Goal: Information Seeking & Learning: Learn about a topic

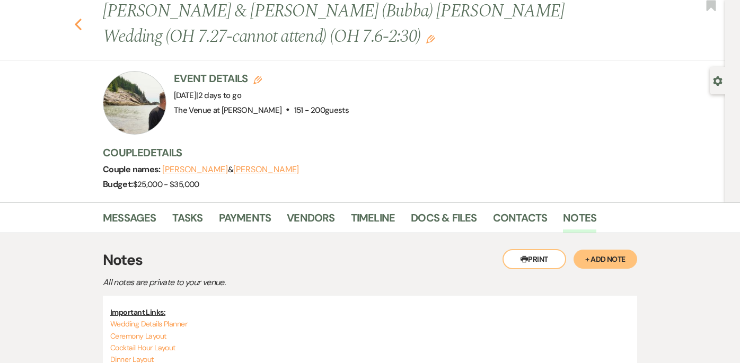
click at [82, 23] on icon "Previous" at bounding box center [78, 24] width 8 height 13
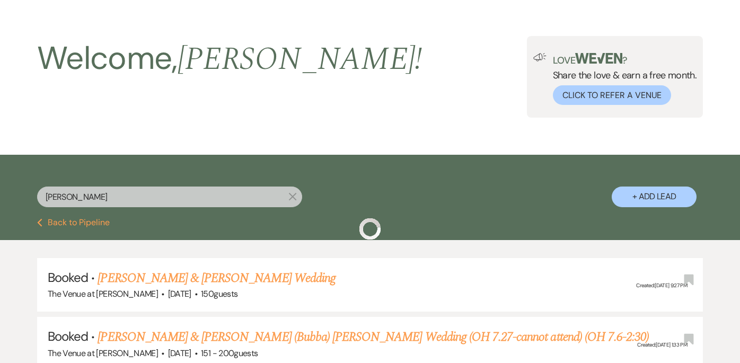
scroll to position [121, 0]
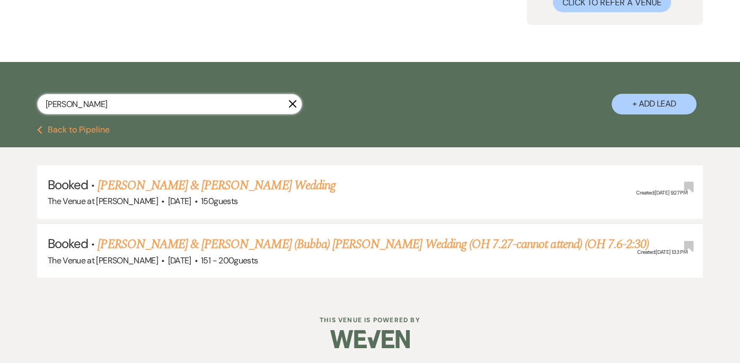
drag, startPoint x: 114, startPoint y: 104, endPoint x: 24, endPoint y: 100, distance: 90.2
click at [24, 100] on div "[PERSON_NAME] X + Add Lead" at bounding box center [370, 95] width 740 height 56
click at [162, 109] on input "text" at bounding box center [169, 104] width 265 height 21
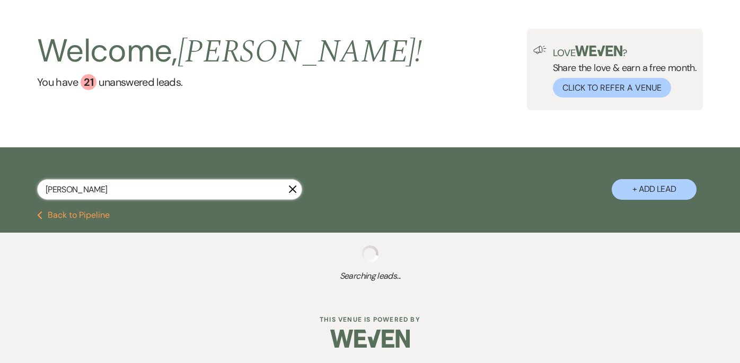
scroll to position [121, 0]
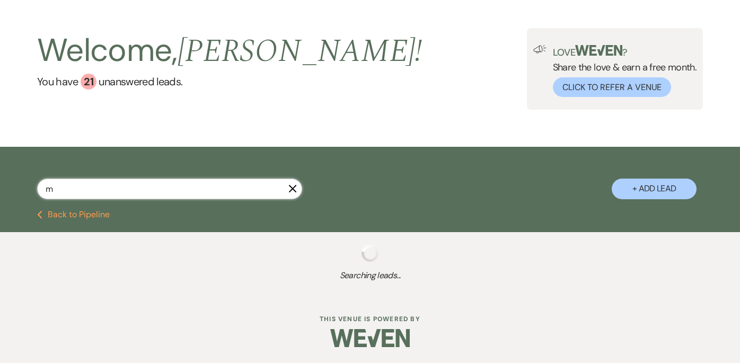
scroll to position [36, 0]
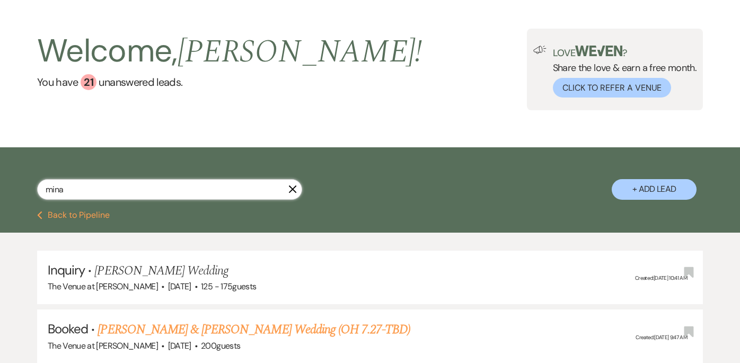
scroll to position [121, 0]
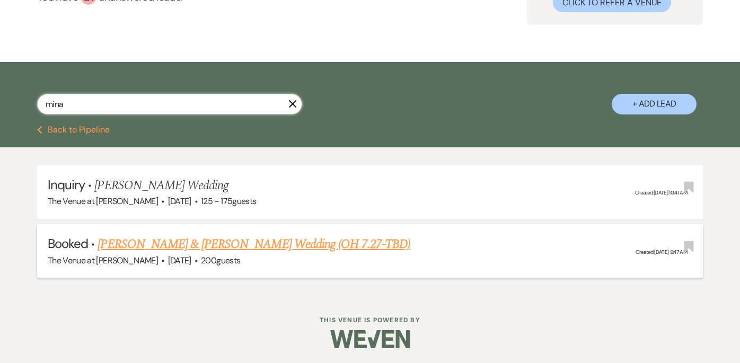
type input "mina"
click at [217, 249] on link "[PERSON_NAME] & [PERSON_NAME] Wedding (OH 7.27-TBD)" at bounding box center [253, 244] width 313 height 19
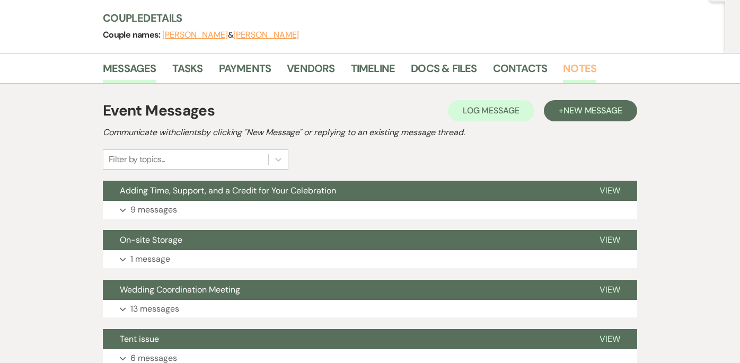
click at [580, 68] on link "Notes" at bounding box center [579, 71] width 33 height 23
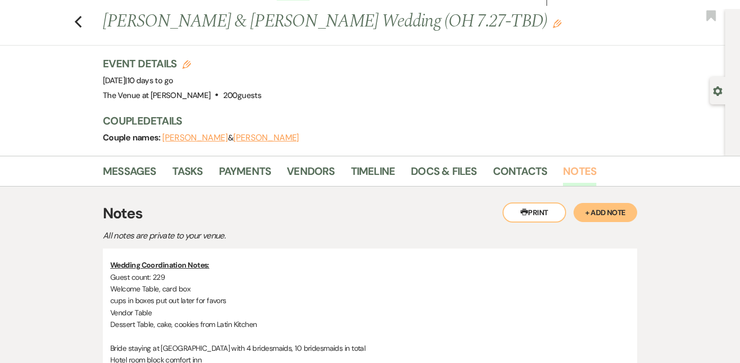
scroll to position [17, 0]
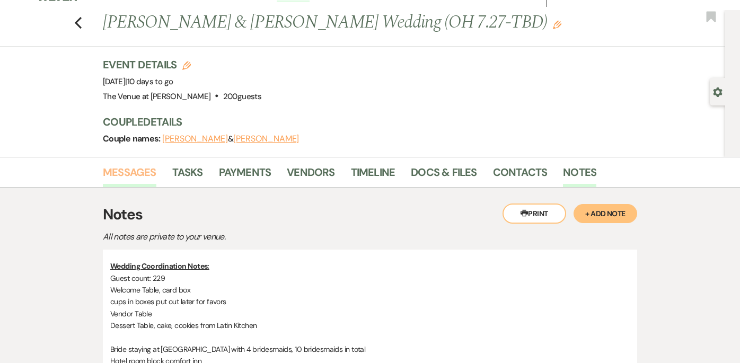
click at [149, 174] on link "Messages" at bounding box center [130, 175] width 54 height 23
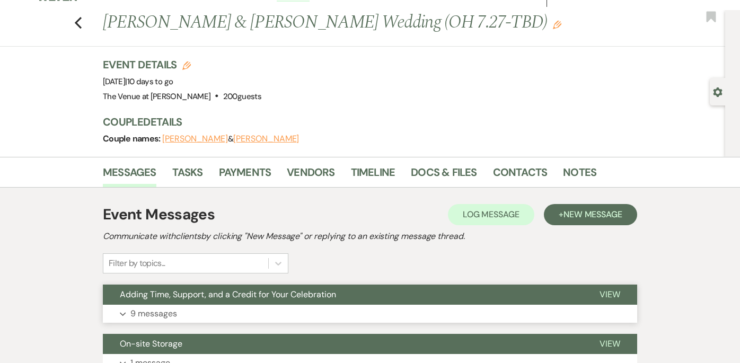
click at [174, 317] on p "9 messages" at bounding box center [153, 314] width 47 height 14
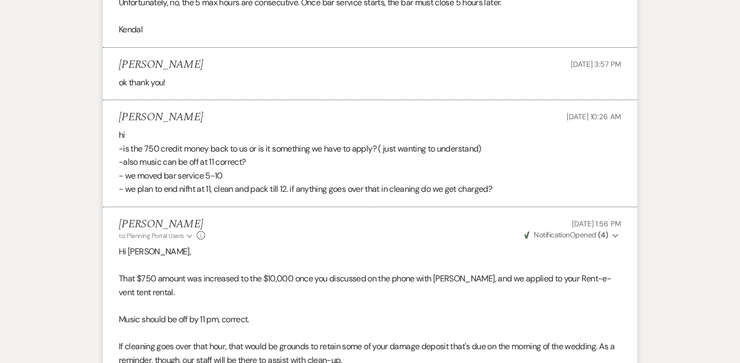
scroll to position [999, 0]
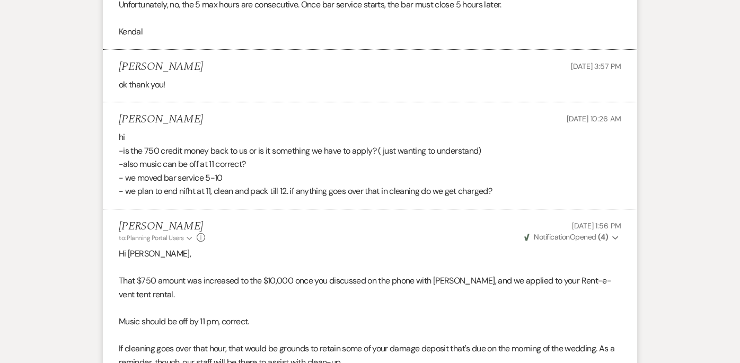
scroll to position [121, 0]
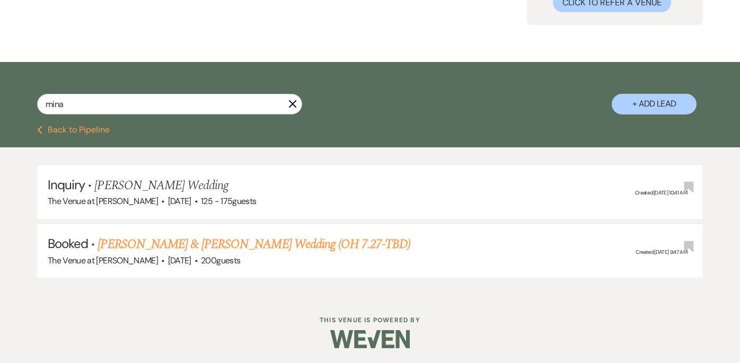
click at [294, 104] on icon "X" at bounding box center [292, 104] width 8 height 8
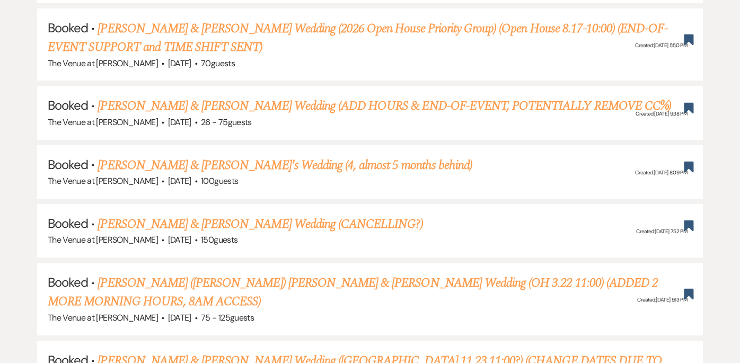
scroll to position [957, 0]
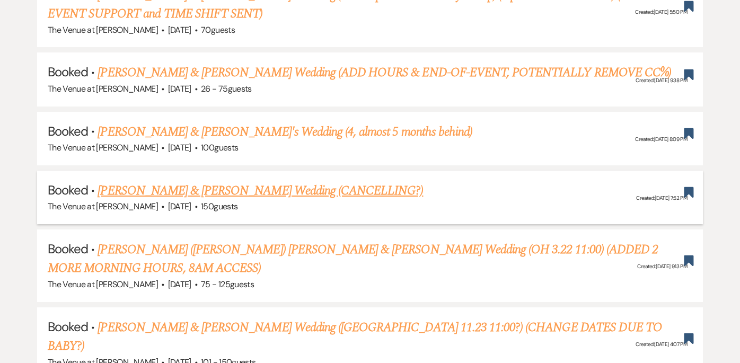
click at [298, 181] on link "[PERSON_NAME] & [PERSON_NAME] Wedding (CANCELLING?)" at bounding box center [259, 190] width 325 height 19
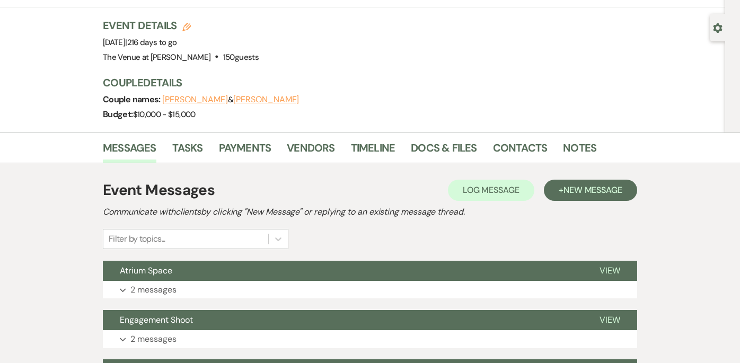
scroll to position [83, 0]
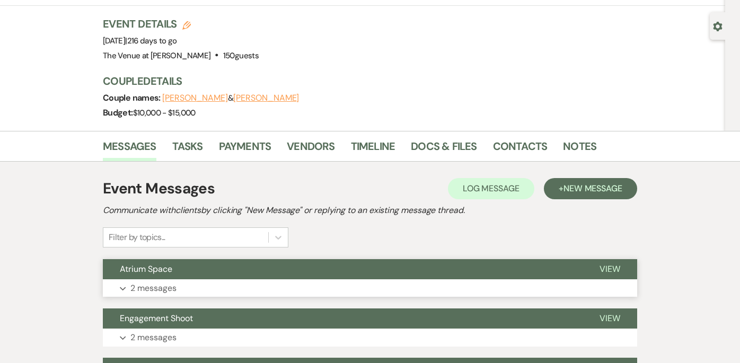
click at [156, 281] on p "2 messages" at bounding box center [153, 288] width 46 height 14
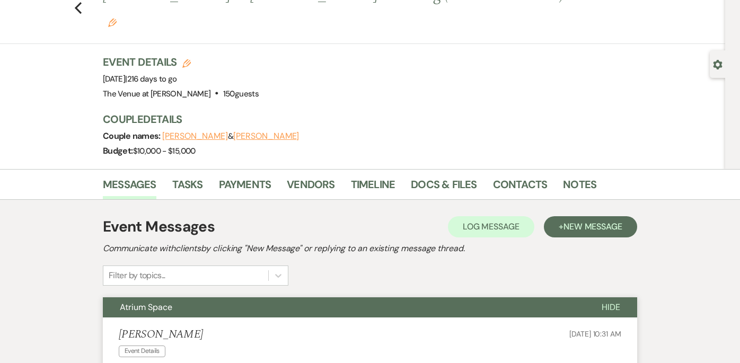
scroll to position [0, 0]
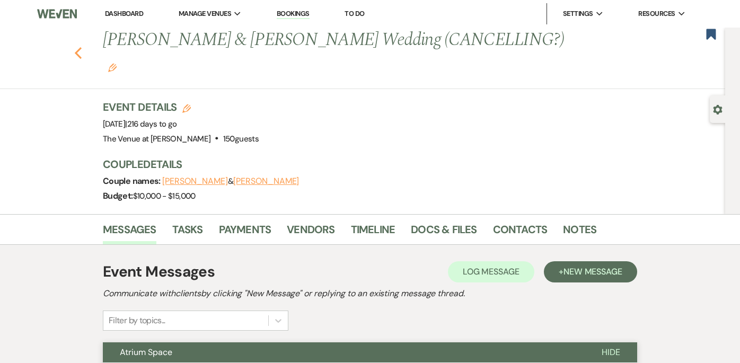
click at [82, 47] on icon "Previous" at bounding box center [78, 53] width 8 height 13
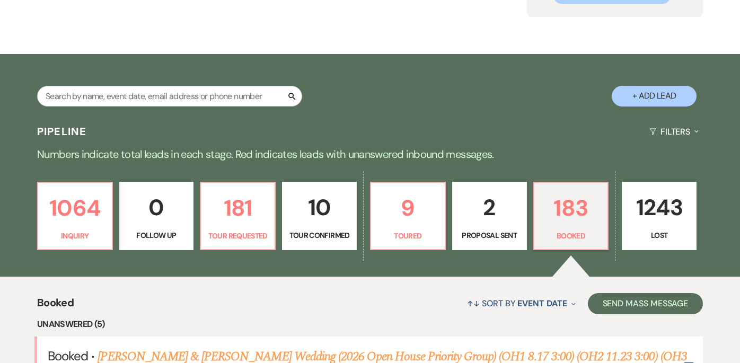
scroll to position [62, 0]
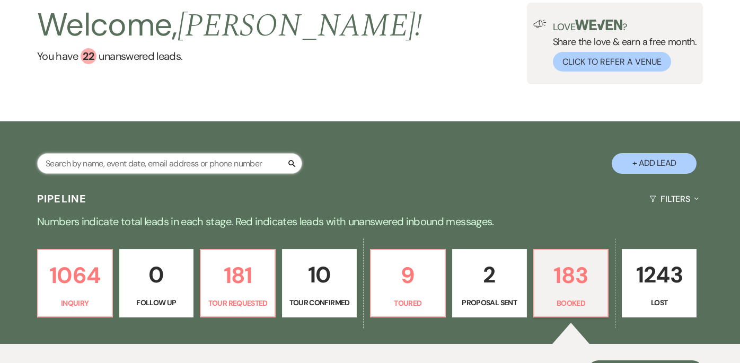
click at [243, 164] on input "text" at bounding box center [169, 163] width 265 height 21
click at [153, 162] on input "text" at bounding box center [169, 163] width 265 height 21
type input "mina"
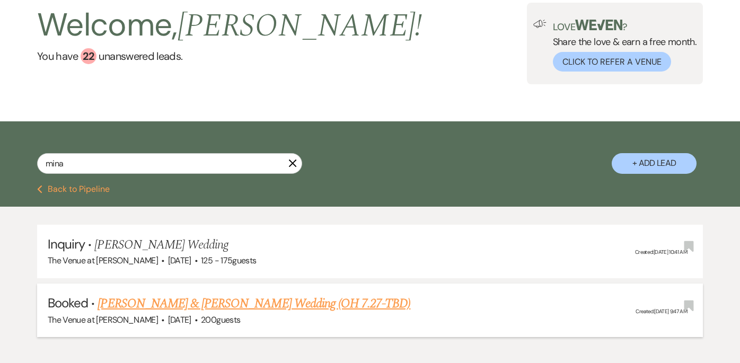
click at [194, 308] on link "[PERSON_NAME] & [PERSON_NAME] Wedding (OH 7.27-TBD)" at bounding box center [253, 303] width 313 height 19
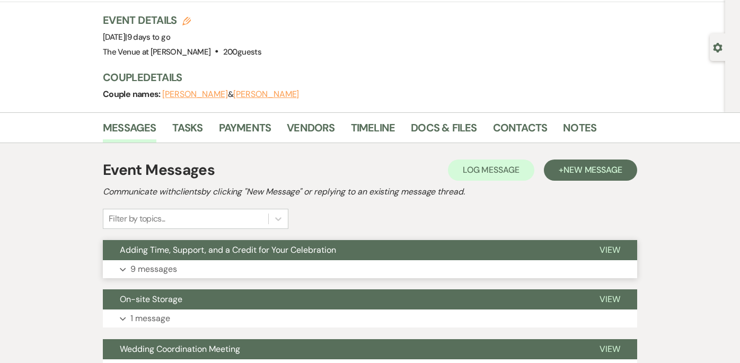
click at [158, 267] on p "9 messages" at bounding box center [153, 269] width 47 height 14
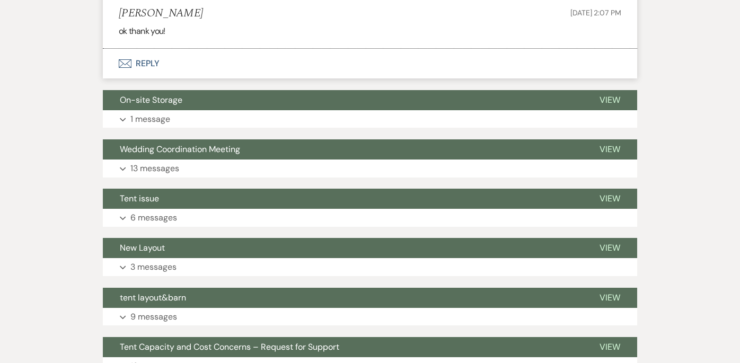
scroll to position [1418, 0]
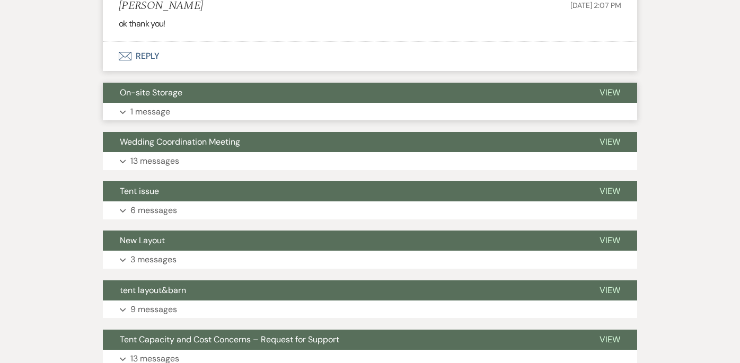
click at [163, 111] on p "1 message" at bounding box center [150, 112] width 40 height 14
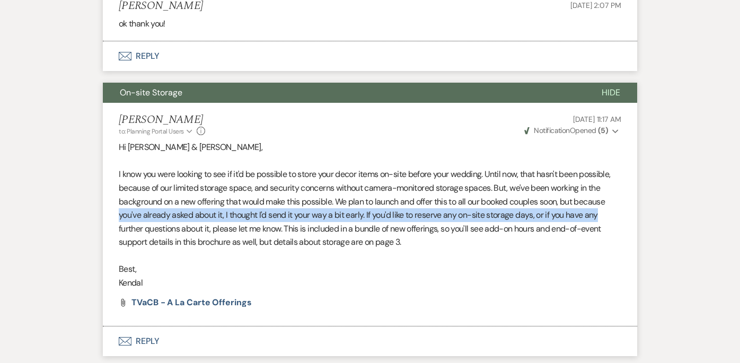
click at [736, 209] on div "Messages Tasks Payments Vendors Timeline Docs & Files Contacts Notes Event Mess…" at bounding box center [370, 8] width 740 height 2504
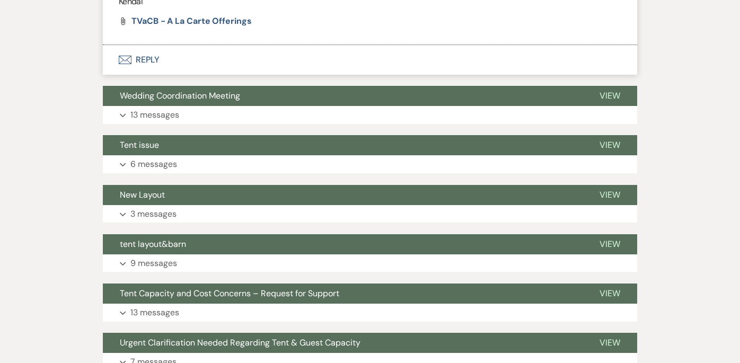
scroll to position [1711, 0]
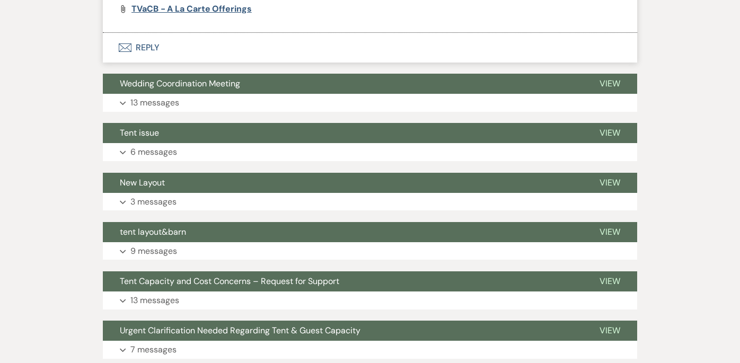
click at [238, 12] on span "TVaCB - A La Carte Offerings" at bounding box center [191, 8] width 120 height 11
click at [185, 101] on button "Expand 13 messages" at bounding box center [370, 103] width 534 height 18
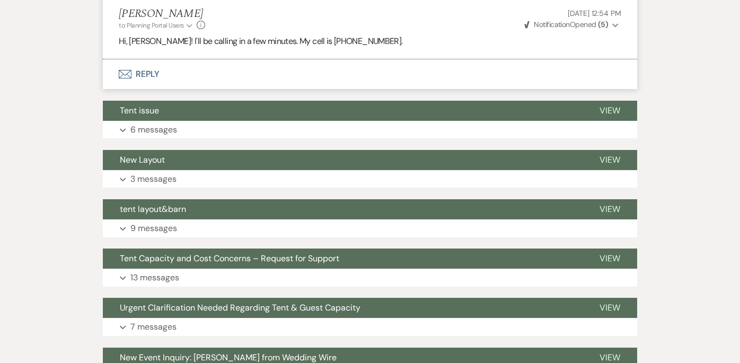
scroll to position [3482, 0]
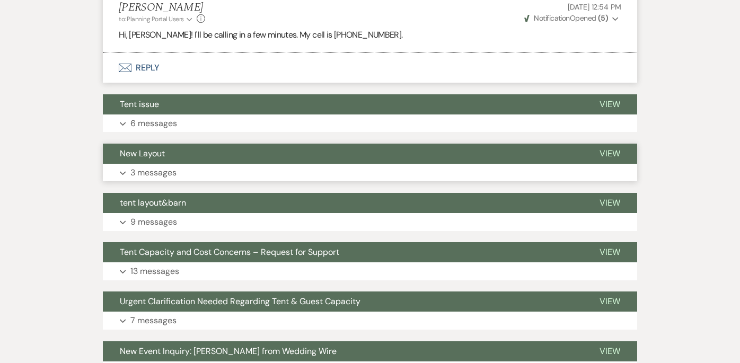
click at [153, 165] on button "Expand 3 messages" at bounding box center [370, 173] width 534 height 18
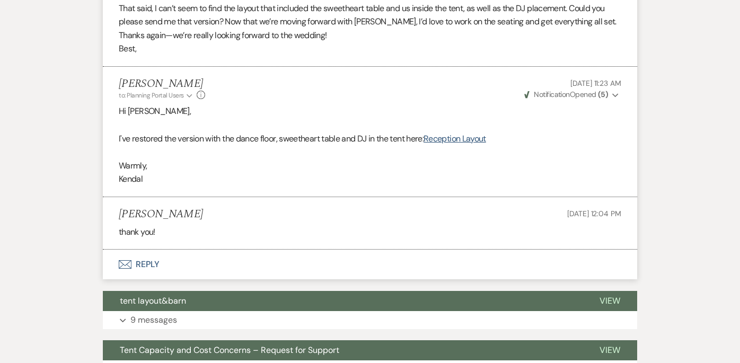
scroll to position [3739, 0]
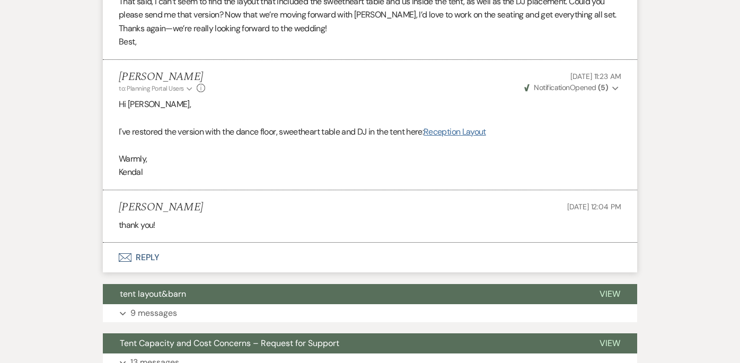
click at [463, 131] on link "Reception Layout" at bounding box center [454, 131] width 63 height 11
